Goal: Task Accomplishment & Management: Manage account settings

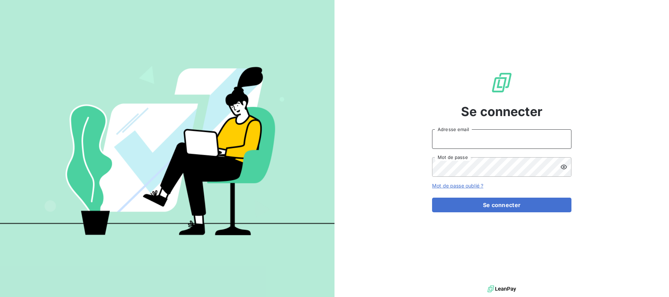
type input "[EMAIL_ADDRESS][DOMAIN_NAME]"
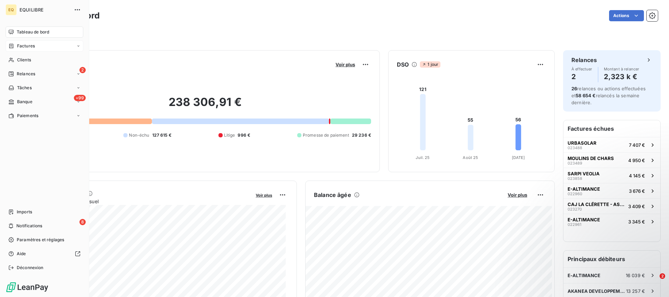
click at [30, 44] on span "Factures" at bounding box center [26, 46] width 18 height 6
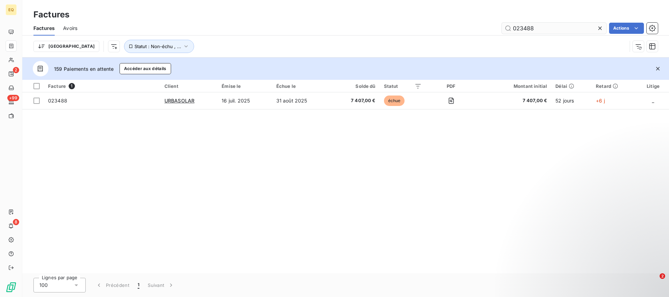
drag, startPoint x: 535, startPoint y: 28, endPoint x: 503, endPoint y: 25, distance: 31.8
click at [503, 25] on input "023488" at bounding box center [554, 28] width 105 height 11
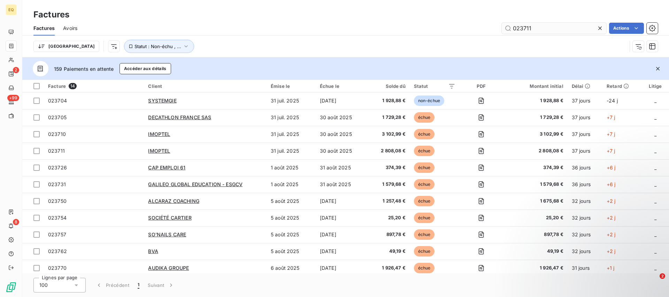
type input "023711"
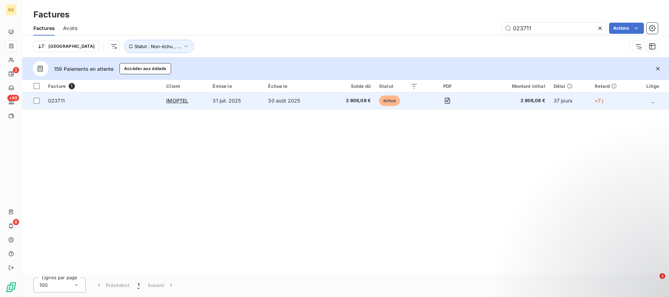
click at [55, 101] on span "023711" at bounding box center [56, 101] width 17 height 6
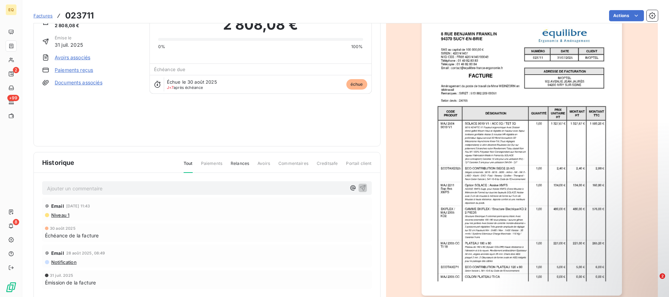
scroll to position [62, 0]
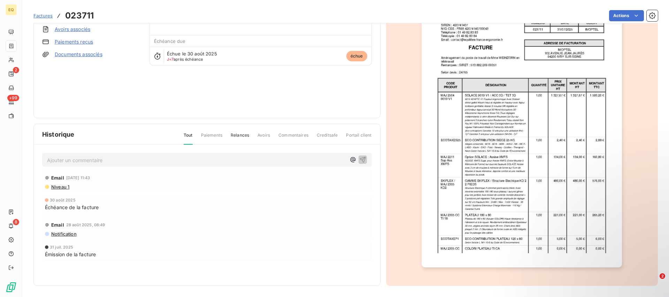
click at [82, 56] on link "Documents associés" at bounding box center [79, 54] width 48 height 7
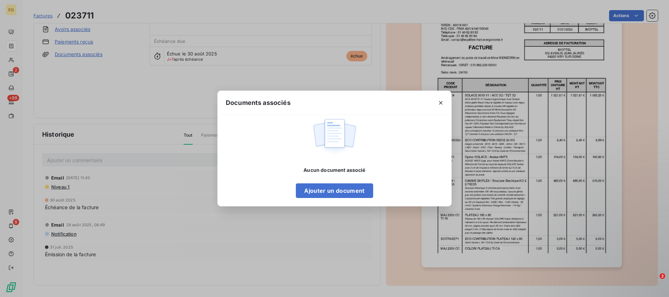
click at [80, 44] on div "Documents associés Aucun document associé Ajouter un document" at bounding box center [334, 148] width 669 height 297
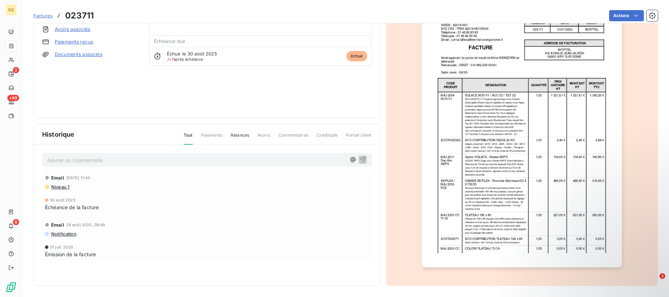
click at [202, 202] on div "[DATE] Échéance de la facture" at bounding box center [207, 204] width 324 height 13
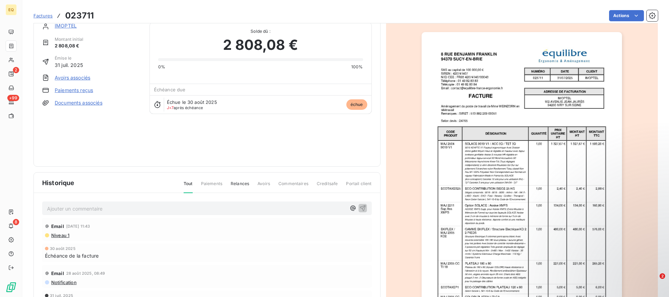
scroll to position [0, 0]
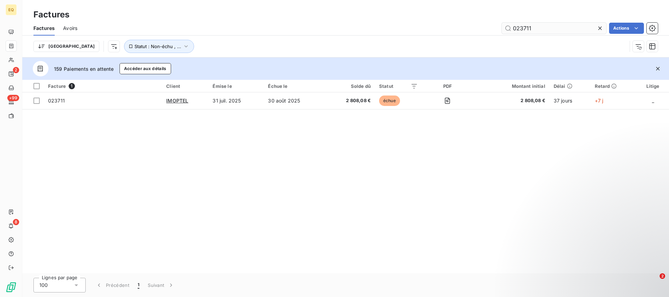
click at [528, 28] on input "023711" at bounding box center [554, 28] width 105 height 11
type input "023710"
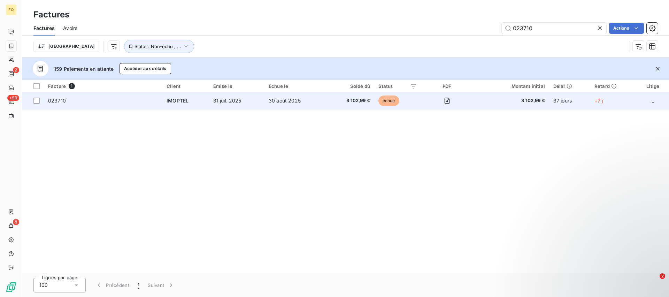
click at [51, 99] on span "023710" at bounding box center [57, 101] width 18 height 6
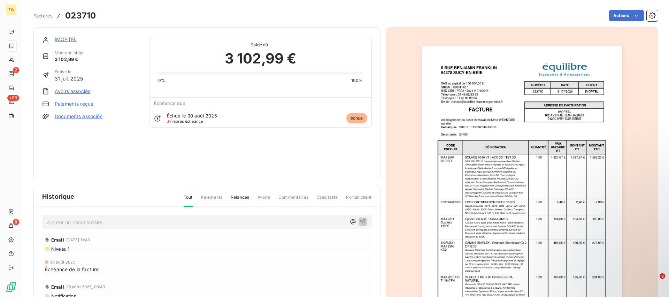
click at [65, 117] on link "Documents associés" at bounding box center [79, 116] width 48 height 7
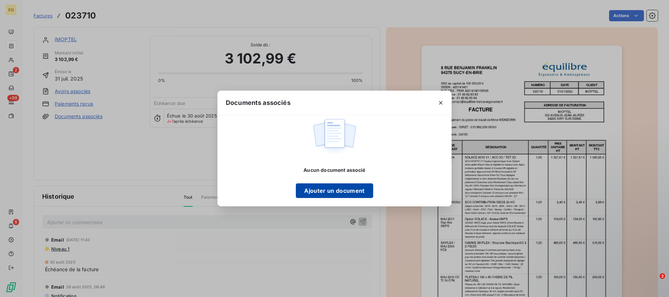
click at [339, 194] on button "Ajouter un document" at bounding box center [334, 190] width 77 height 15
click at [81, 155] on div "Documents associés Aucun document associé Ajouter un document" at bounding box center [334, 148] width 669 height 297
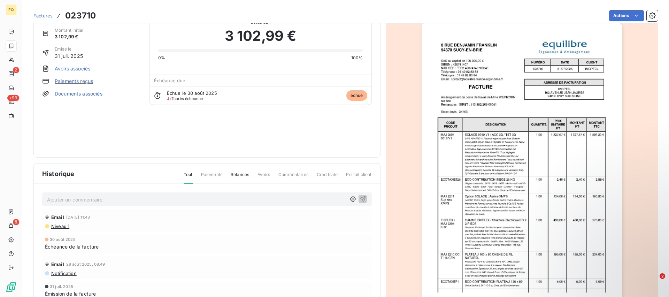
scroll to position [62, 0]
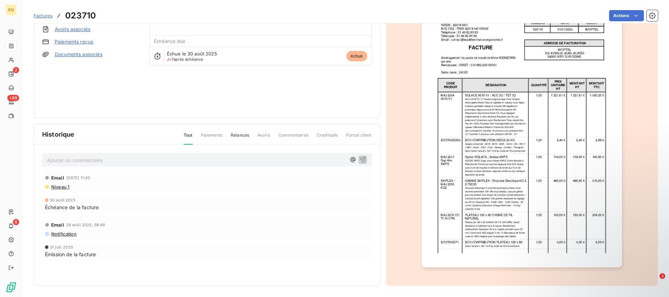
click at [71, 54] on link "Documents associés" at bounding box center [79, 54] width 48 height 7
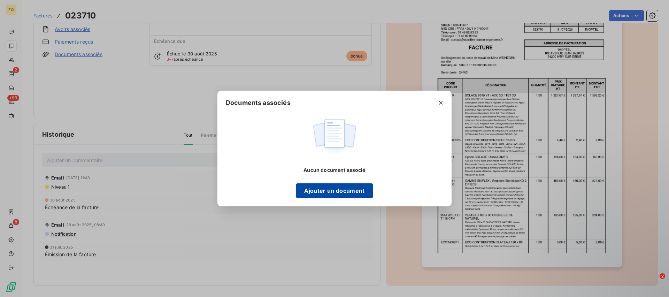
click at [339, 190] on button "Ajouter un document" at bounding box center [334, 190] width 77 height 15
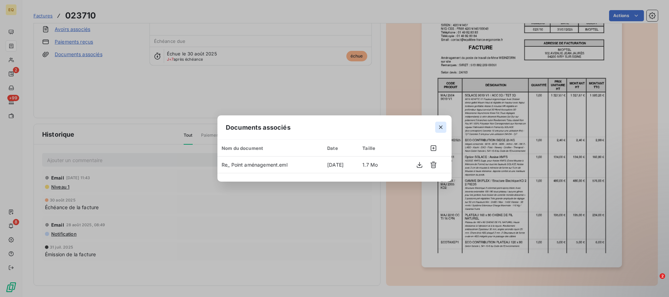
click at [444, 127] on icon "button" at bounding box center [440, 127] width 7 height 7
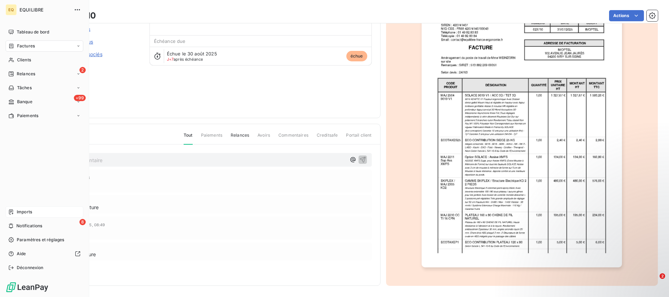
click at [28, 211] on span "Imports" at bounding box center [24, 212] width 15 height 6
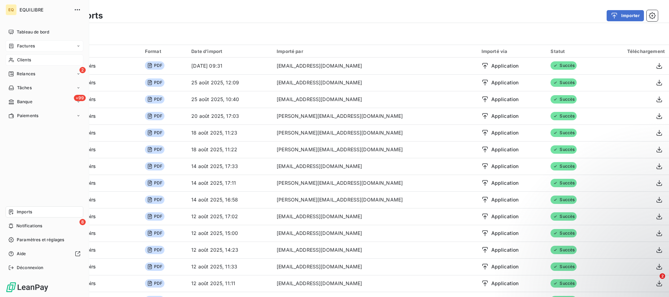
click at [25, 57] on span "Clients" at bounding box center [24, 60] width 14 height 6
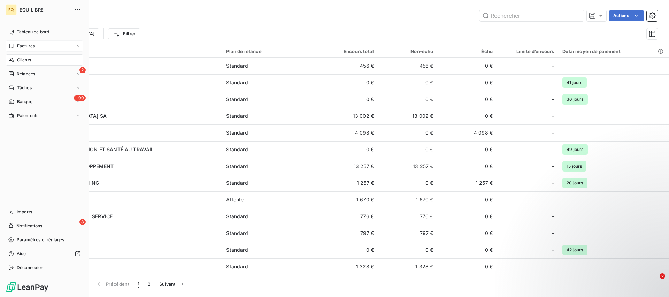
click at [25, 44] on span "Factures" at bounding box center [26, 46] width 18 height 6
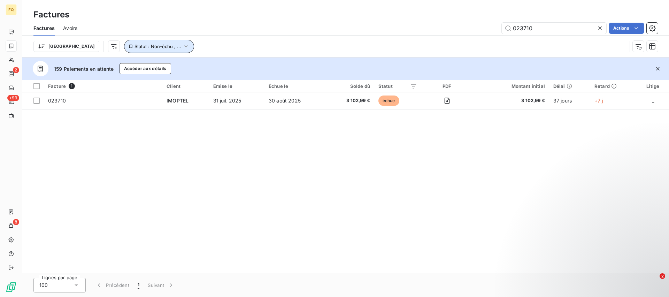
click at [183, 47] on icon "button" at bounding box center [186, 46] width 7 height 7
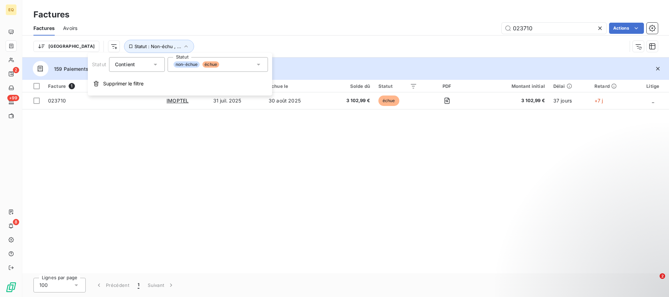
click at [208, 28] on div "023710 Actions" at bounding box center [372, 28] width 572 height 11
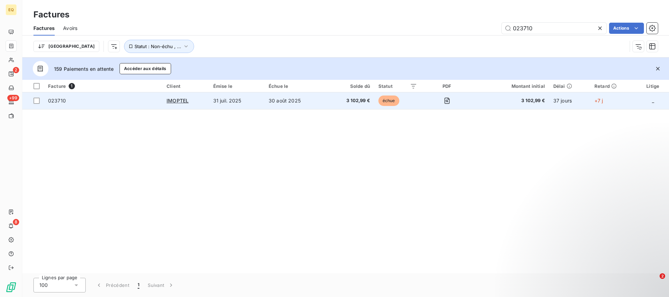
click at [57, 101] on span "023710" at bounding box center [57, 101] width 18 height 6
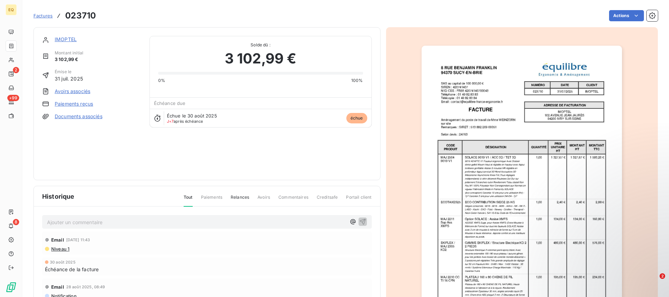
click at [74, 118] on link "Documents associés" at bounding box center [79, 116] width 48 height 7
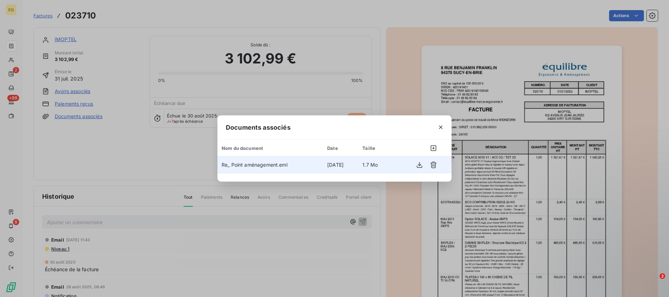
click at [262, 166] on span "Re_ Point aménagement.eml" at bounding box center [255, 165] width 66 height 6
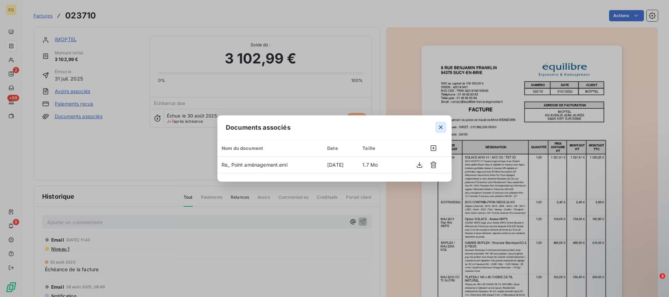
click at [442, 128] on icon "button" at bounding box center [440, 126] width 3 height 3
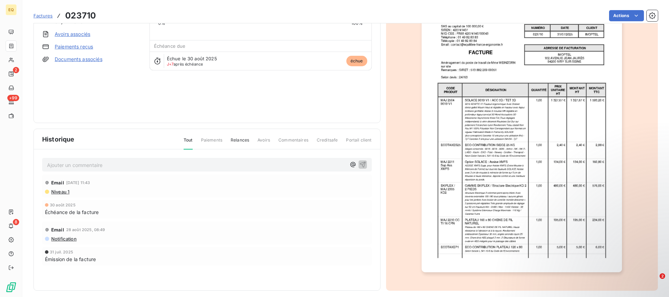
scroll to position [62, 0]
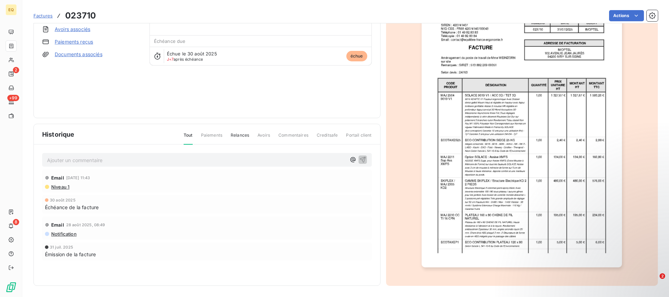
click at [290, 135] on span "Commentaires" at bounding box center [293, 138] width 30 height 12
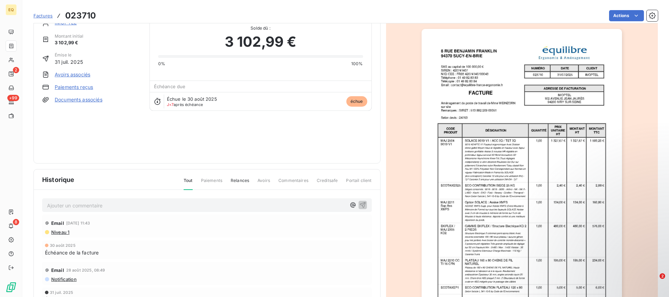
scroll to position [18, 0]
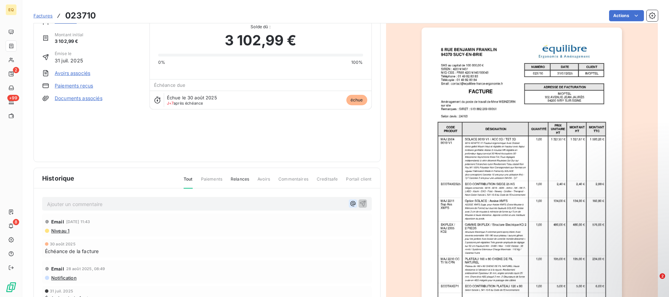
click at [350, 204] on icon "button" at bounding box center [352, 203] width 7 height 7
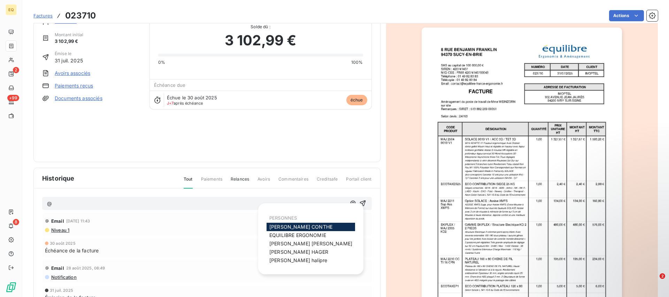
click at [80, 206] on p "@" at bounding box center [196, 204] width 299 height 8
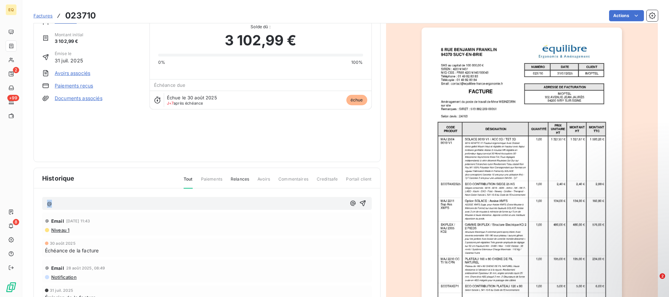
drag, startPoint x: 58, startPoint y: 202, endPoint x: 37, endPoint y: 200, distance: 21.0
click at [37, 200] on div "@ Email [DATE] 11:43 Niveau 1 [DATE] Échéance de la facture Email [DATE] 08:49 …" at bounding box center [207, 260] width 346 height 143
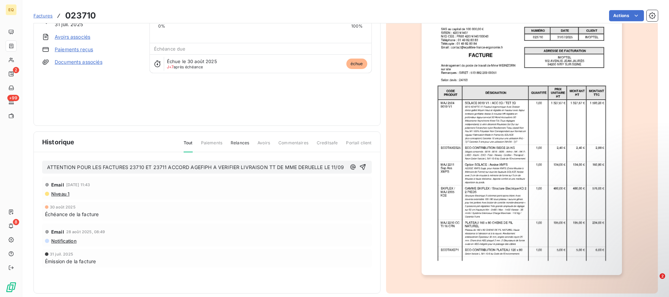
scroll to position [62, 0]
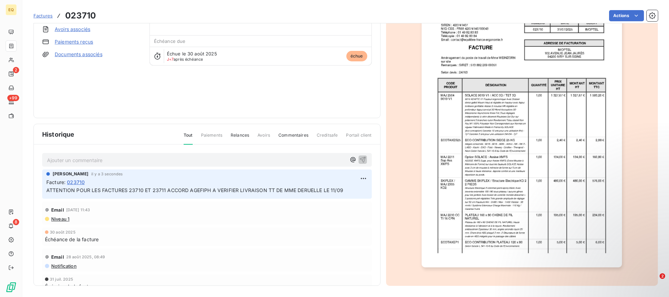
click at [350, 193] on p "ATTENTION POUR LES FACTURES 23710 ET 23711 ACCORD AGEFIPH A VERIFIER LIVRAISON …" at bounding box center [206, 190] width 321 height 8
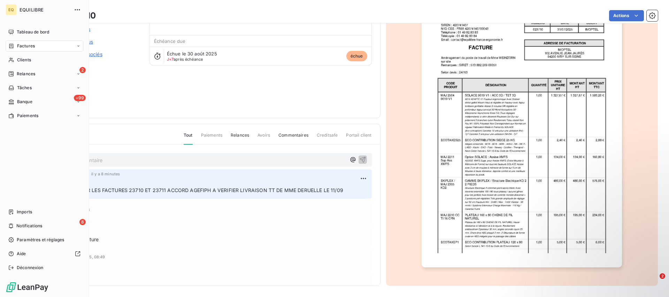
click at [27, 47] on span "Factures" at bounding box center [26, 46] width 18 height 6
click at [58, 44] on div "Factures" at bounding box center [45, 45] width 78 height 11
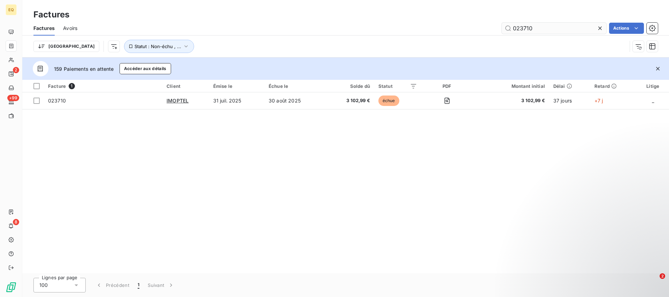
drag, startPoint x: 525, startPoint y: 31, endPoint x: 508, endPoint y: 28, distance: 17.1
click at [508, 28] on input "023710" at bounding box center [554, 28] width 105 height 11
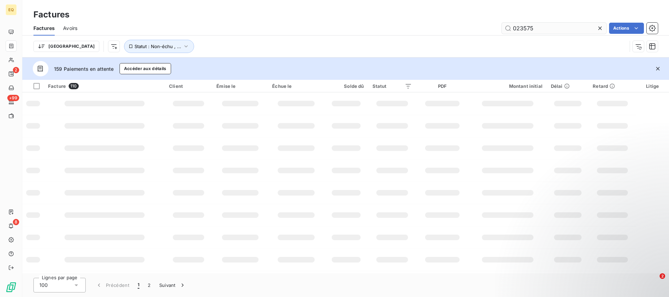
type input "023575"
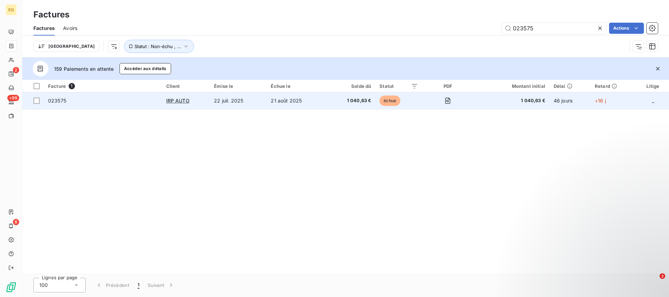
click at [59, 100] on span "023575" at bounding box center [57, 101] width 18 height 6
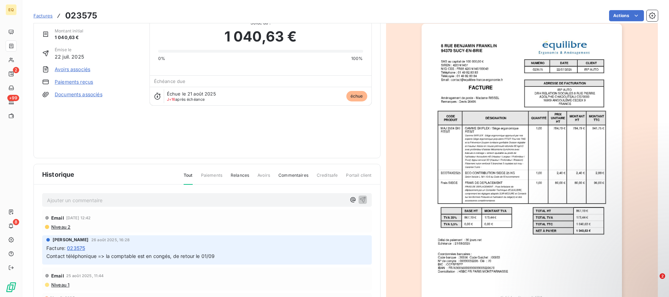
scroll to position [62, 0]
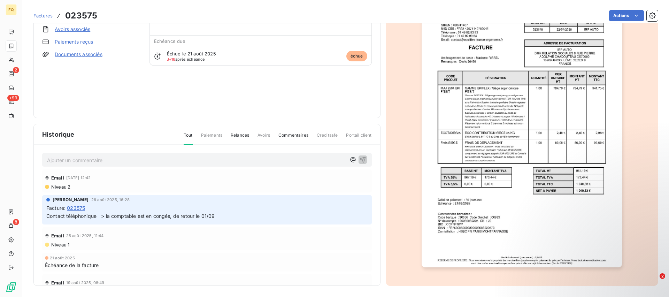
click at [95, 154] on div "Ajouter un commentaire ﻿" at bounding box center [207, 160] width 330 height 14
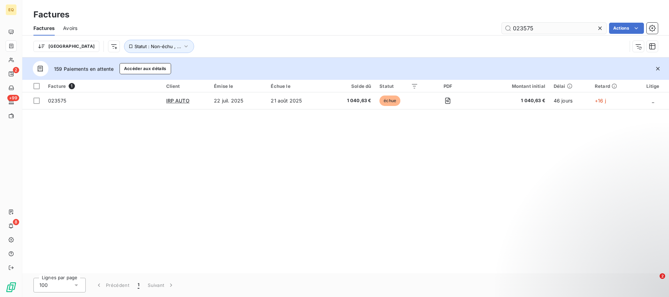
drag, startPoint x: 537, startPoint y: 31, endPoint x: 511, endPoint y: 28, distance: 26.3
click at [511, 28] on input "023575" at bounding box center [554, 28] width 105 height 11
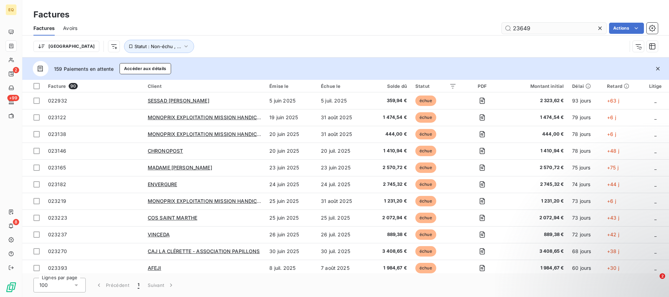
type input "23649"
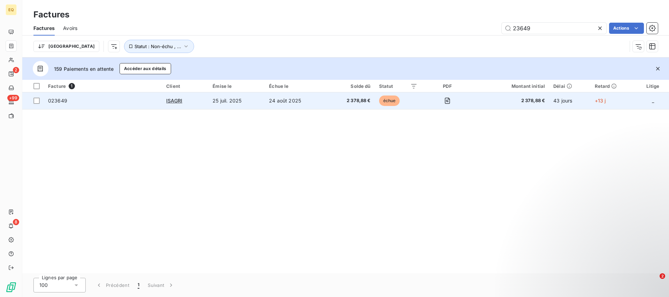
click at [56, 100] on span "023649" at bounding box center [57, 101] width 19 height 6
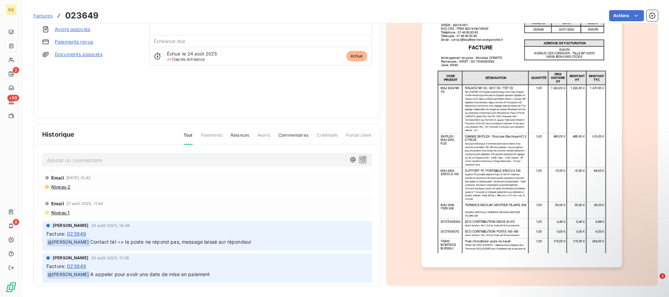
click at [68, 162] on p "Ajouter un commentaire ﻿" at bounding box center [196, 160] width 299 height 9
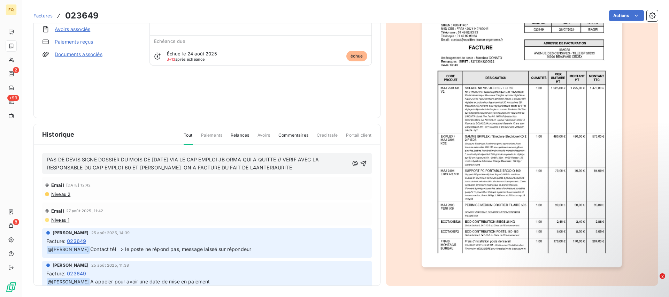
click at [239, 167] on span "PAS DE DEVIS SIGNE DOSSIER DU MOIS DE [DATE] VIA LE CAP EMPLOI JB ORMA QUI A QU…" at bounding box center [183, 163] width 273 height 14
click at [238, 167] on span "PAS DE DEVIS SIGNE DOSSIER DU MOIS DE [DATE] VIA LE CAP EMPLOI JB ORMA QUI A QU…" at bounding box center [183, 163] width 273 height 14
drag, startPoint x: 274, startPoint y: 168, endPoint x: 279, endPoint y: 170, distance: 4.7
click at [275, 169] on p "PAS DE DEVIS SIGNE DOSSIER DU MOIS DE [DATE] VIA LE CAP EMPLOI JB ORMA QUI A QU…" at bounding box center [198, 164] width 302 height 16
drag, startPoint x: 279, startPoint y: 170, endPoint x: 235, endPoint y: 169, distance: 43.9
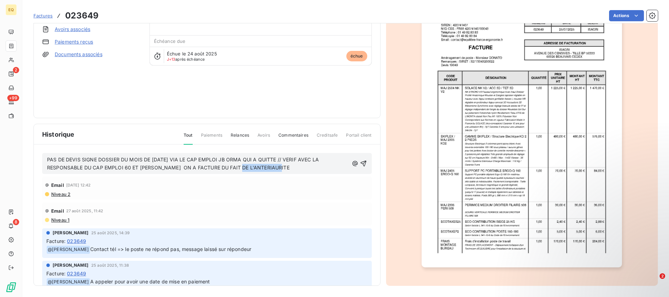
click at [235, 169] on p "PAS DE DEVIS SIGNE DOSSIER DU MOIS DE [DATE] VIA LE CAP EMPLOI JB ORMA QUI A QU…" at bounding box center [198, 164] width 302 height 16
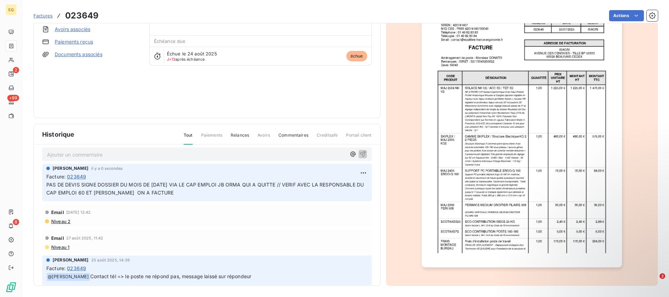
scroll to position [12, 0]
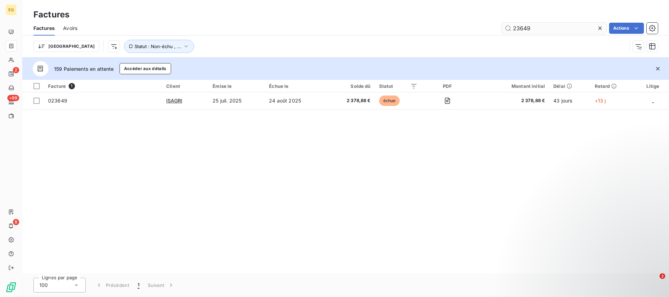
drag, startPoint x: 533, startPoint y: 28, endPoint x: 519, endPoint y: 26, distance: 14.4
click at [519, 26] on input "23649" at bounding box center [554, 28] width 105 height 11
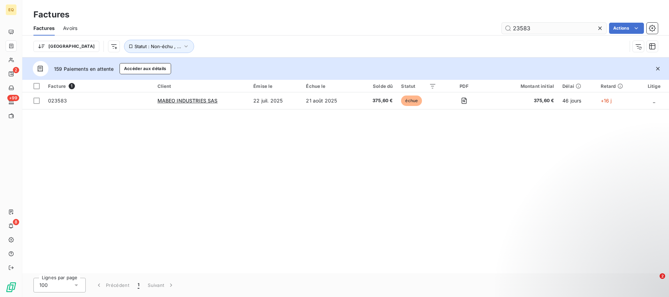
type input "23583"
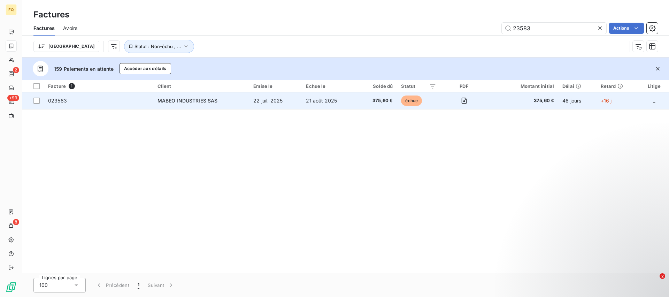
click at [52, 101] on span "023583" at bounding box center [57, 101] width 19 height 6
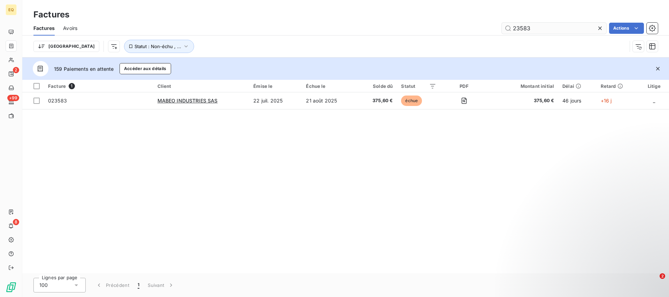
drag, startPoint x: 531, startPoint y: 28, endPoint x: 520, endPoint y: 27, distance: 11.2
click at [520, 27] on input "23583" at bounding box center [554, 28] width 105 height 11
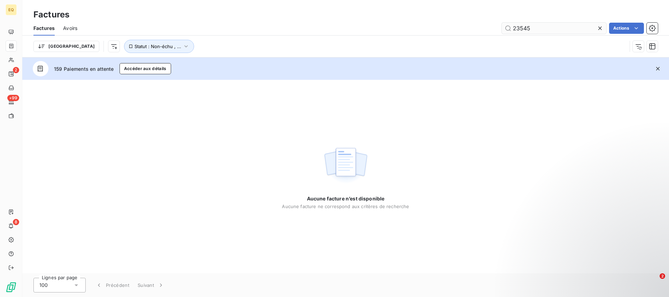
click at [524, 29] on input "23545" at bounding box center [554, 28] width 105 height 11
click at [521, 28] on input "23545" at bounding box center [554, 28] width 105 height 11
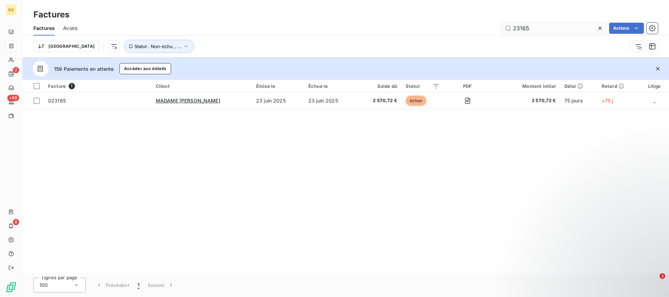
drag, startPoint x: 532, startPoint y: 30, endPoint x: 520, endPoint y: 31, distance: 12.2
click at [520, 31] on input "23165" at bounding box center [554, 28] width 105 height 11
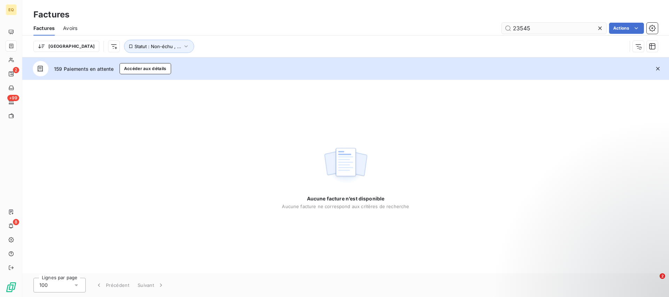
type input "23545"
